Goal: Check status: Check status

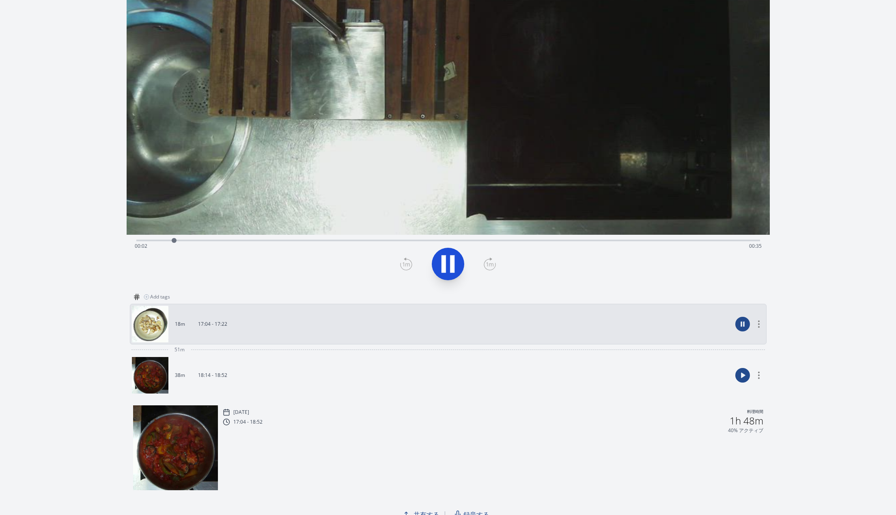
scroll to position [153, 0]
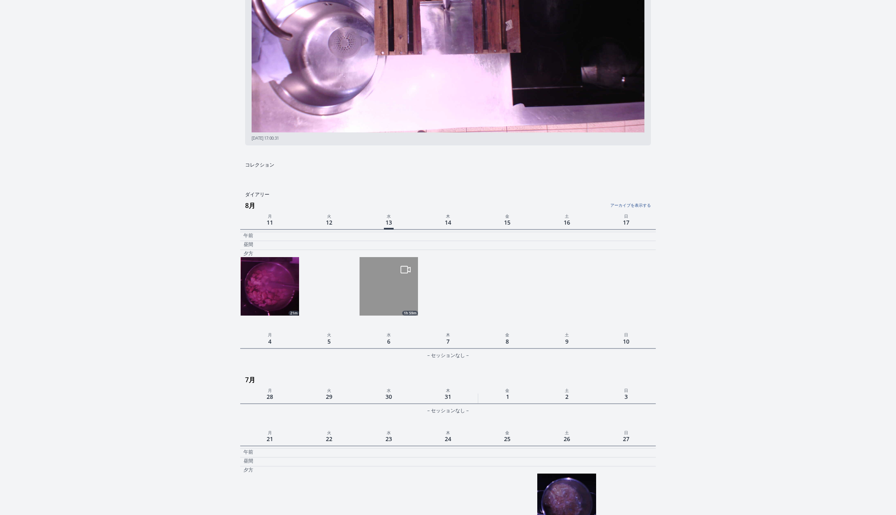
scroll to position [135, 0]
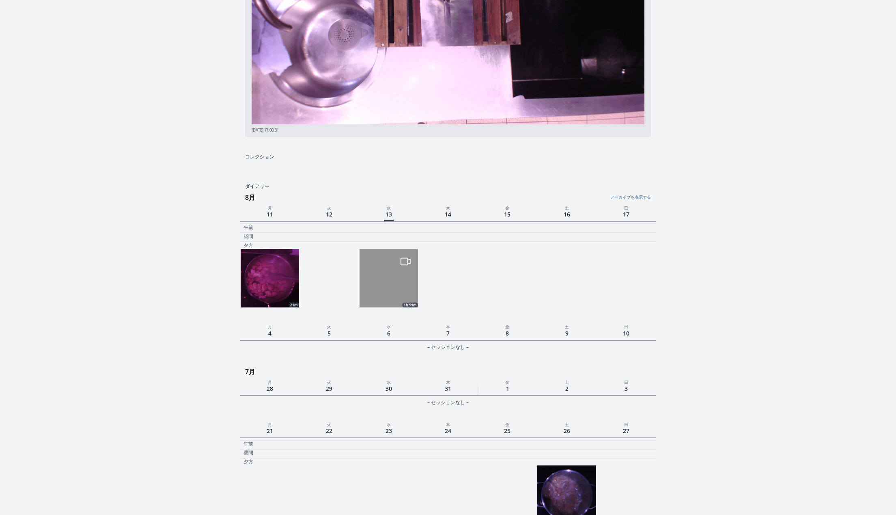
click at [398, 293] on img at bounding box center [389, 278] width 58 height 58
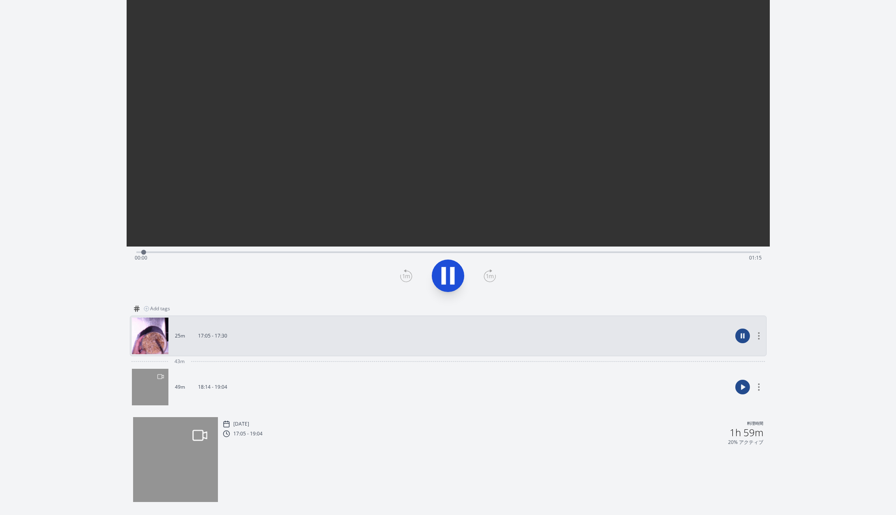
scroll to position [153, 0]
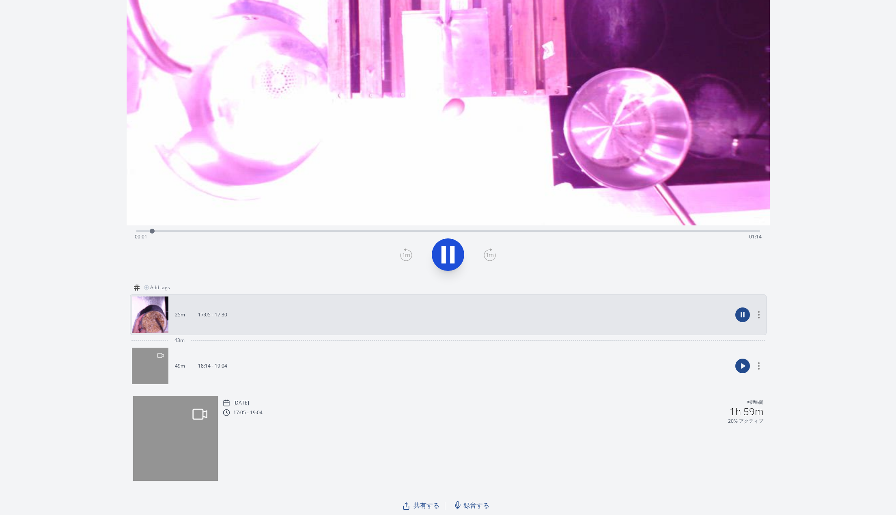
click at [380, 362] on link "49m 18:14 - 19:04" at bounding box center [432, 365] width 600 height 37
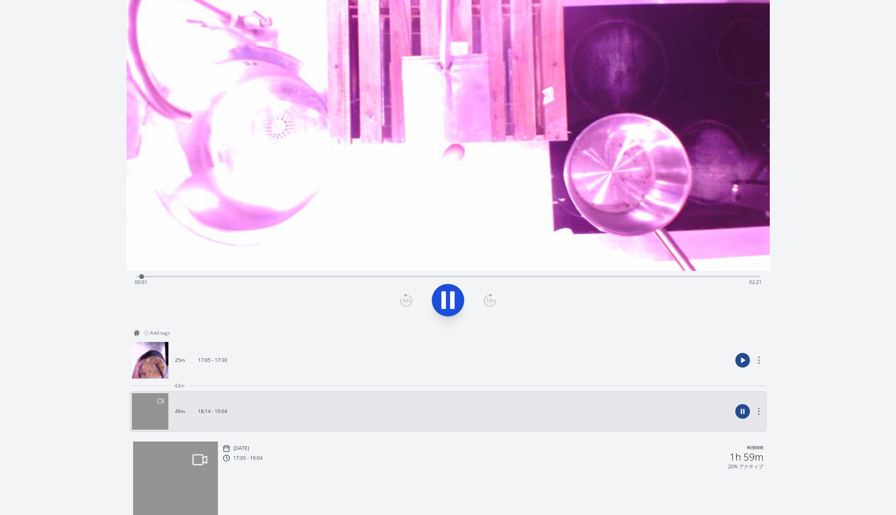
scroll to position [73, 0]
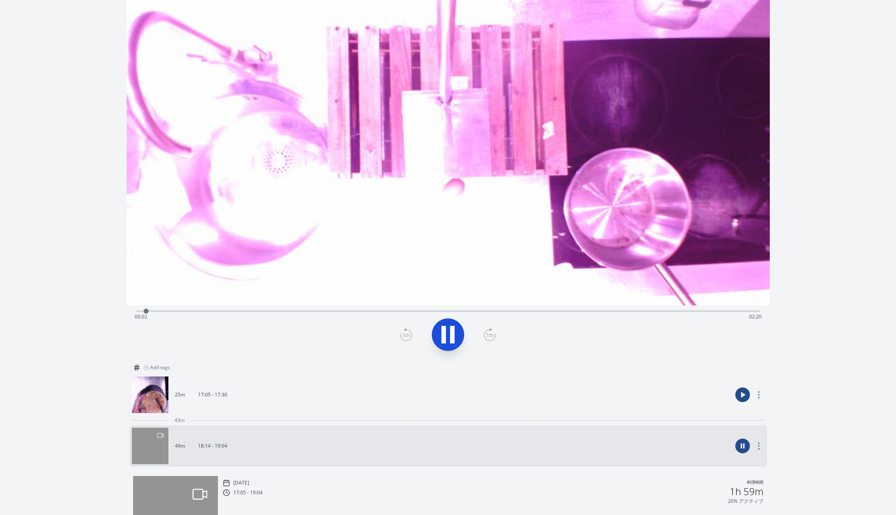
click at [719, 311] on div "Time elapsed: 00:02 Time remaining: 02:20" at bounding box center [448, 316] width 627 height 13
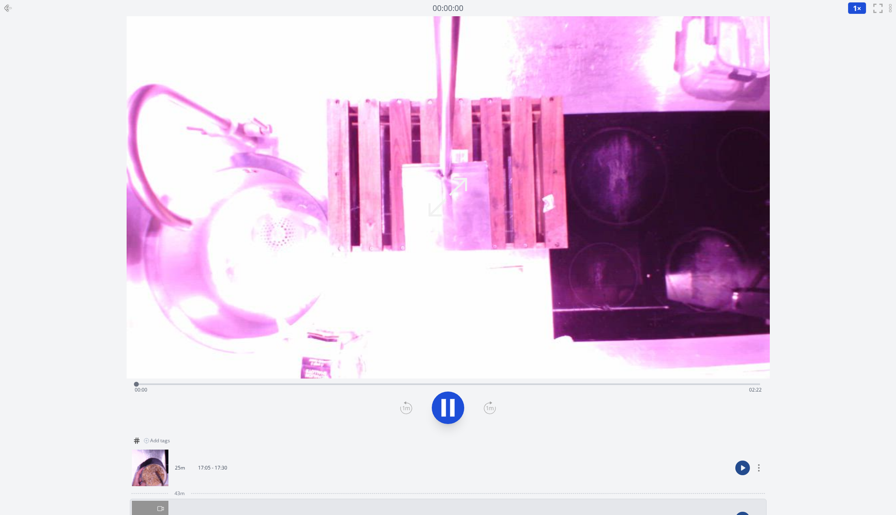
scroll to position [73, 0]
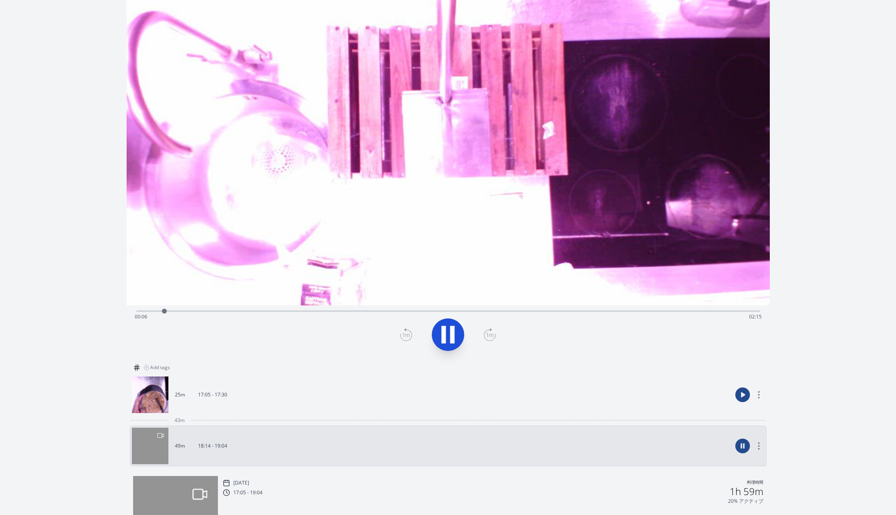
click at [445, 342] on icon at bounding box center [444, 334] width 4 height 17
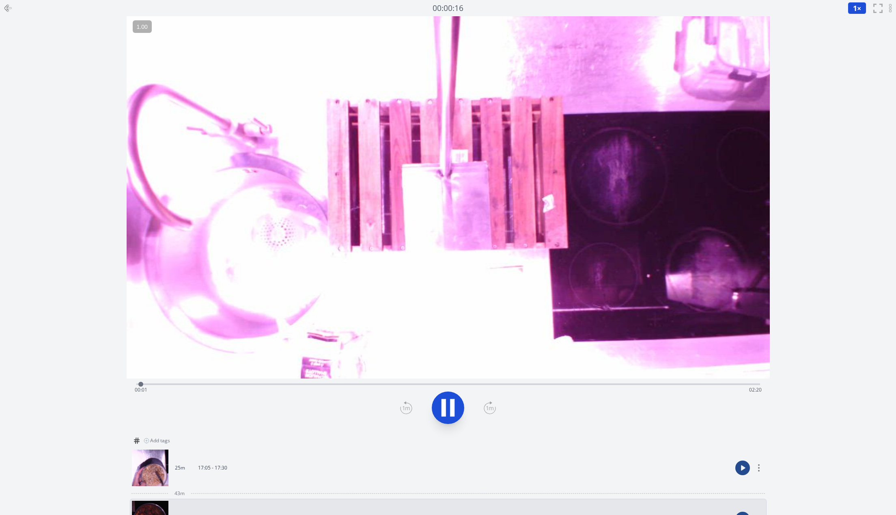
scroll to position [153, 0]
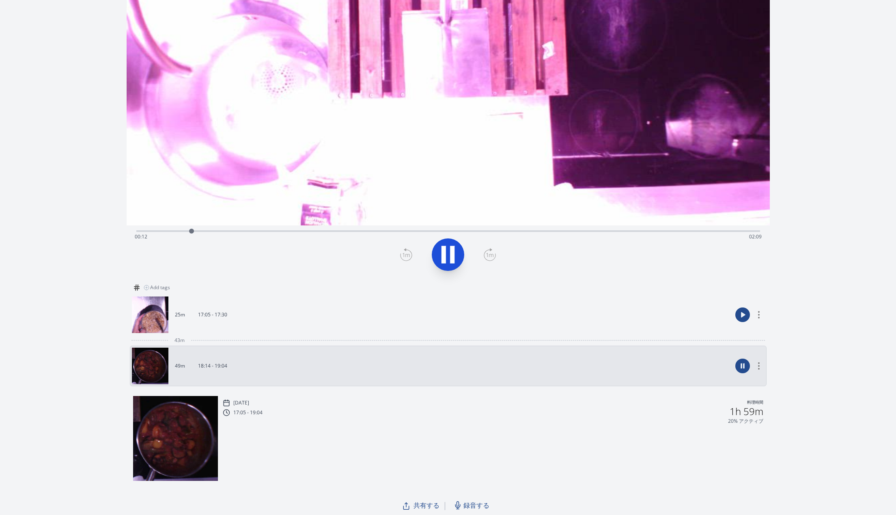
click at [716, 231] on div "Time elapsed: 00:12 Time remaining: 02:09" at bounding box center [448, 236] width 627 height 13
click at [735, 230] on div "Time elapsed: 02:11 Time remaining: 00:10" at bounding box center [448, 236] width 627 height 13
drag, startPoint x: 161, startPoint y: 229, endPoint x: 117, endPoint y: 231, distance: 43.5
click at [117, 231] on div "録音を消去しますか？ 一度消去したものは元に戻せません。 戻る 消去する 00:02:20 1 × 0.25× 0.5× 1× 1.5× 2× fullscr…" at bounding box center [448, 181] width 896 height 669
click at [442, 257] on icon at bounding box center [444, 254] width 4 height 17
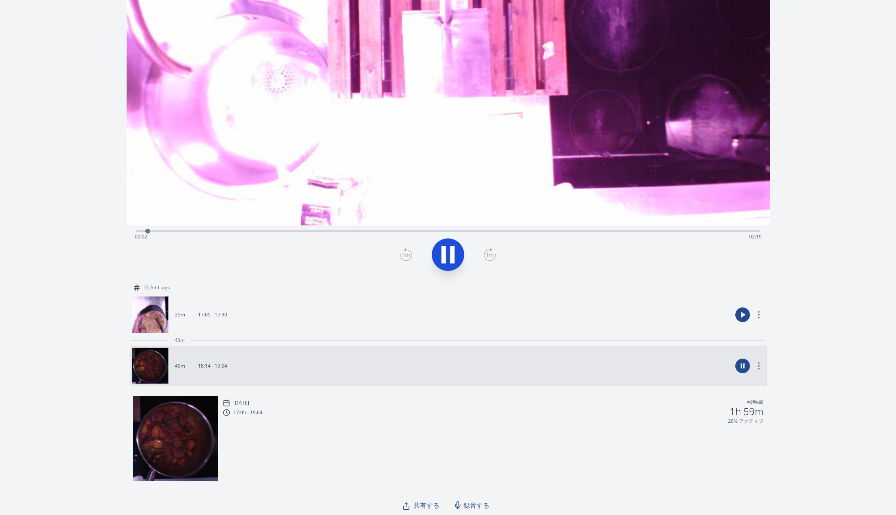
click at [452, 246] on icon at bounding box center [452, 254] width 4 height 17
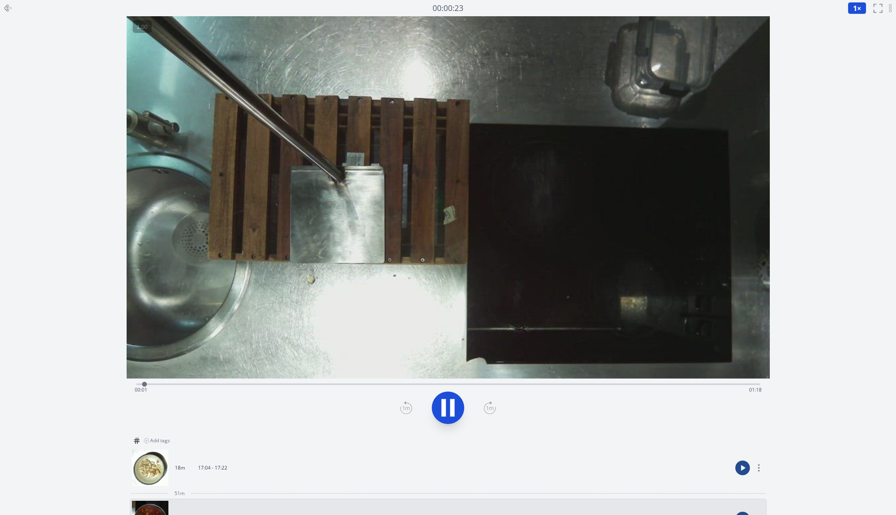
click at [445, 406] on icon at bounding box center [444, 407] width 4 height 17
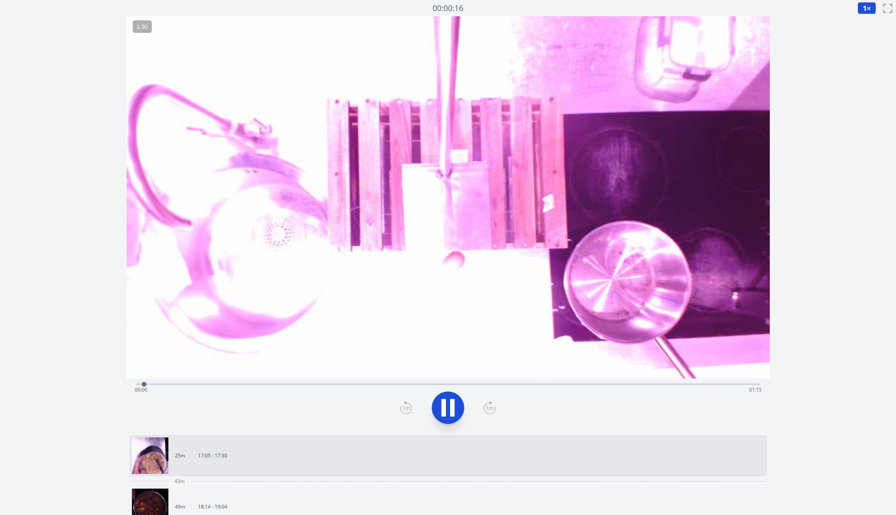
click at [445, 408] on icon at bounding box center [444, 407] width 4 height 17
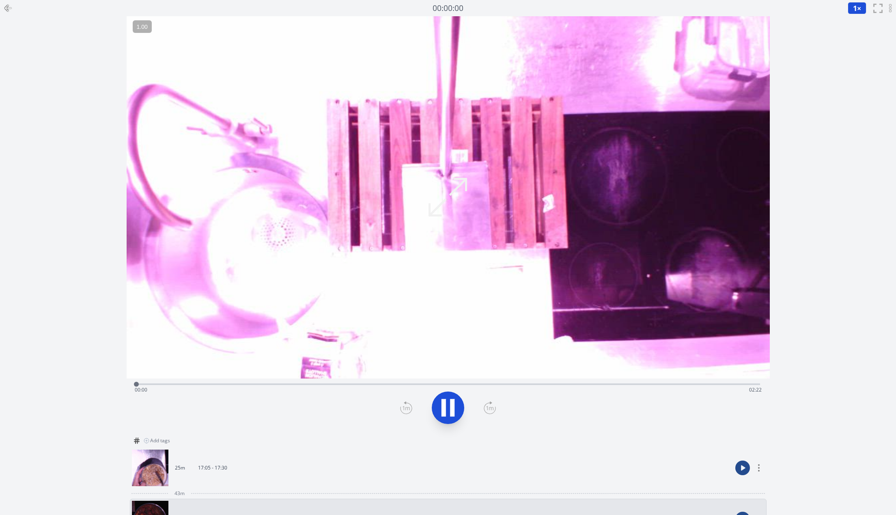
scroll to position [153, 0]
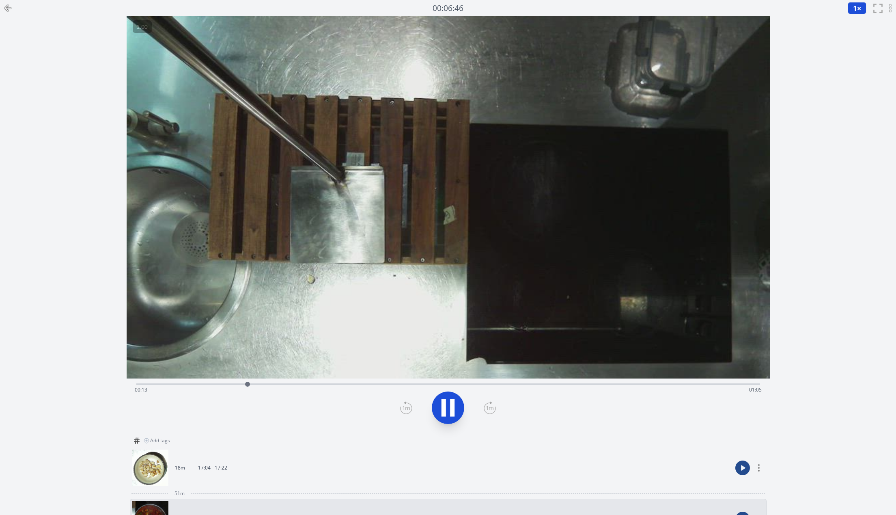
click at [452, 410] on icon at bounding box center [452, 407] width 4 height 17
